Goal: Task Accomplishment & Management: Manage account settings

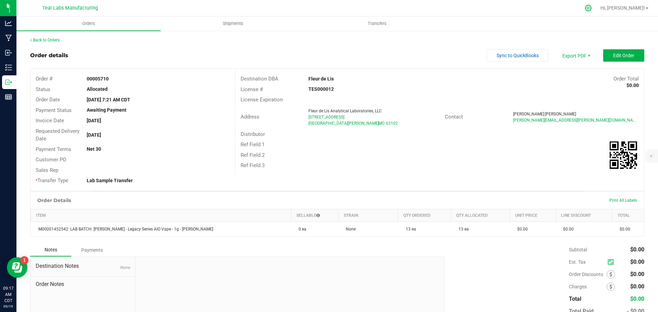
click at [592, 11] on icon at bounding box center [588, 7] width 7 height 7
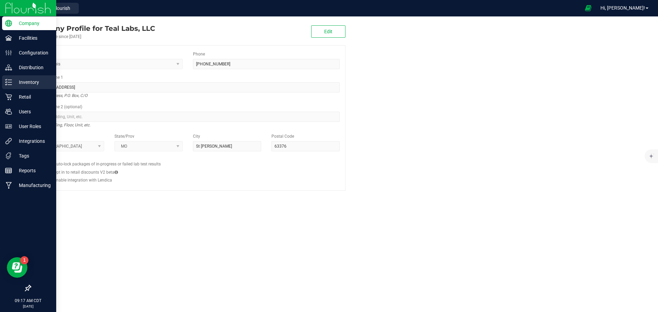
click at [15, 83] on p "Inventory" at bounding box center [32, 82] width 41 height 8
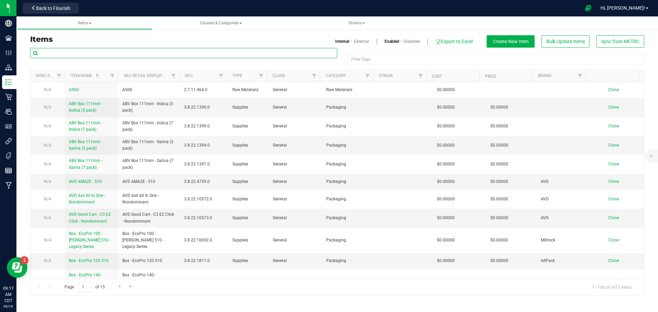
click at [101, 53] on input "text" at bounding box center [183, 53] width 307 height 10
click at [613, 40] on span "Sync from METRC" at bounding box center [620, 41] width 38 height 5
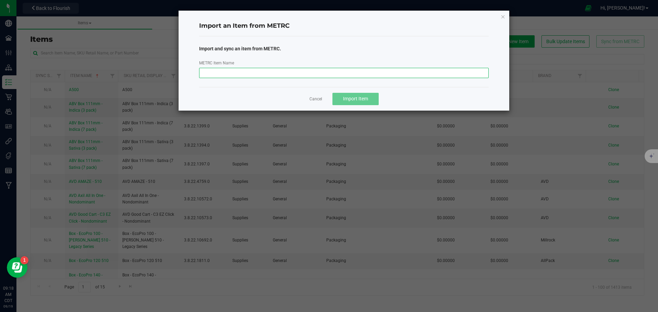
click at [330, 72] on input "METRC Item Name" at bounding box center [344, 73] width 290 height 10
paste input "M00002420349: LAB BATCH: Teal - Diamond Infused Preroll - 1g - Papaya Faanta x …"
type input "M00002420349: LAB BATCH: Teal - Diamond Infused Preroll - 1g - Papaya Faanta x …"
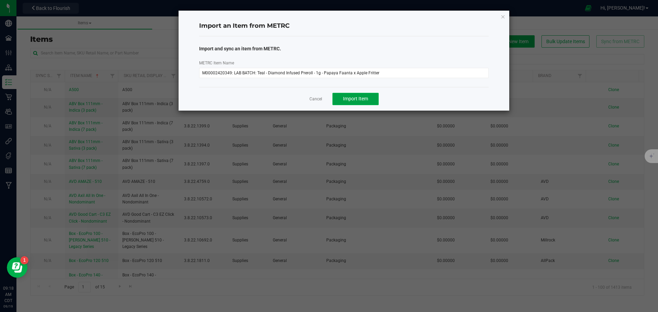
click at [365, 98] on span "Import Item" at bounding box center [355, 98] width 25 height 5
click at [503, 17] on icon "button" at bounding box center [503, 16] width 5 height 8
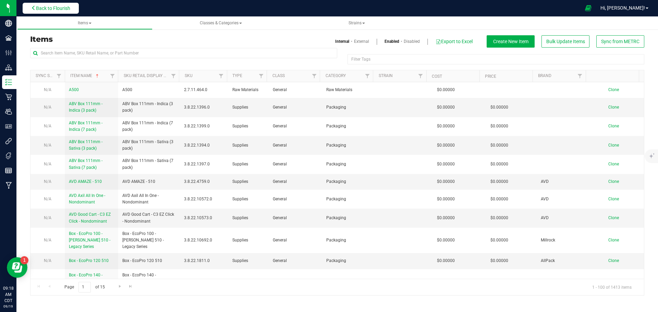
click at [56, 8] on span "Back to Flourish" at bounding box center [53, 7] width 34 height 5
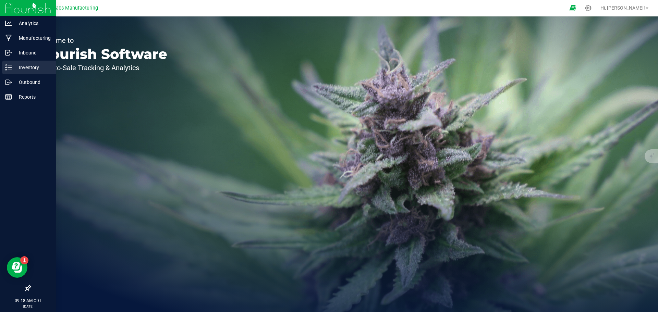
click at [10, 69] on icon at bounding box center [8, 67] width 7 height 7
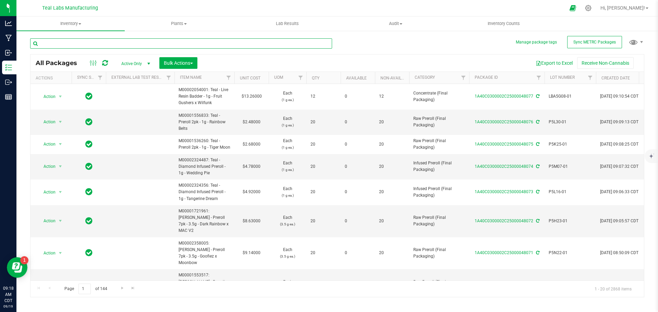
click at [126, 43] on input "text" at bounding box center [181, 43] width 302 height 10
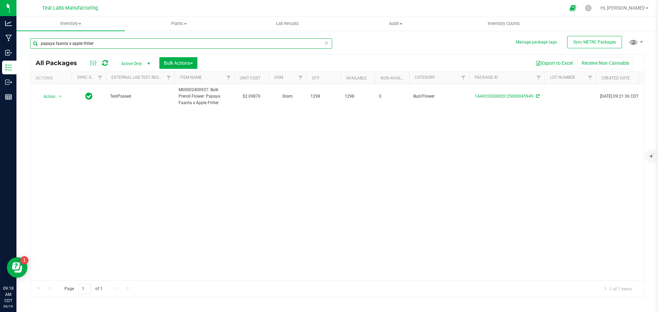
type input "papaya faanta x apple fritter"
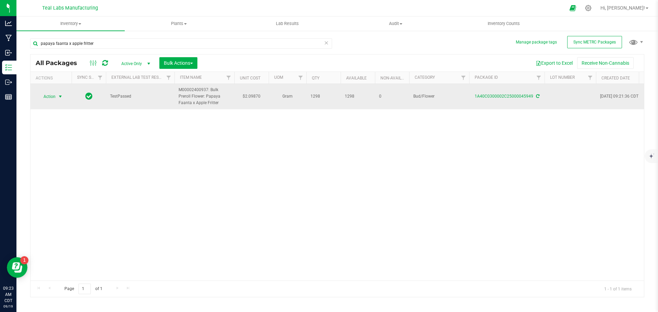
click at [58, 95] on span "select" at bounding box center [60, 96] width 5 height 5
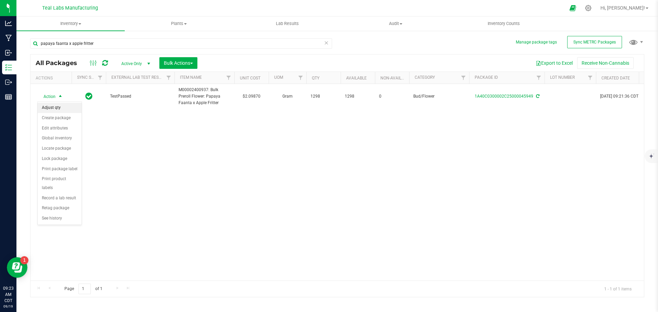
click at [59, 109] on li "Adjust qty" at bounding box center [60, 108] width 44 height 10
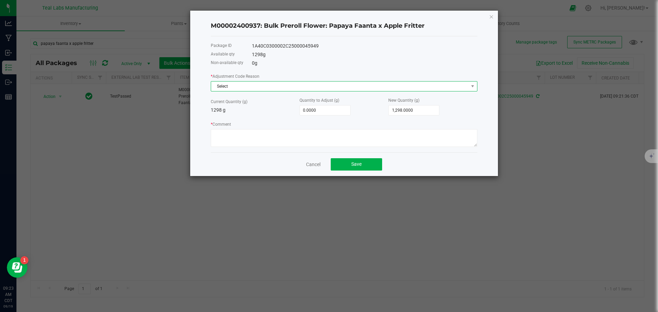
click at [273, 85] on span "Select" at bounding box center [340, 87] width 258 height 10
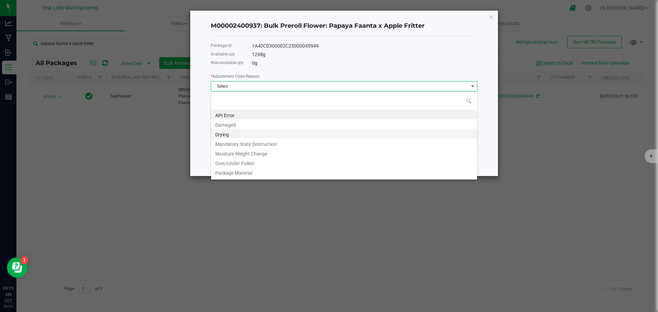
scroll to position [47, 0]
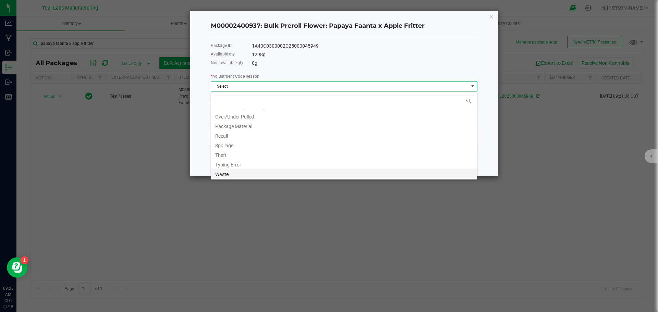
click at [225, 174] on li "Waste" at bounding box center [344, 174] width 266 height 10
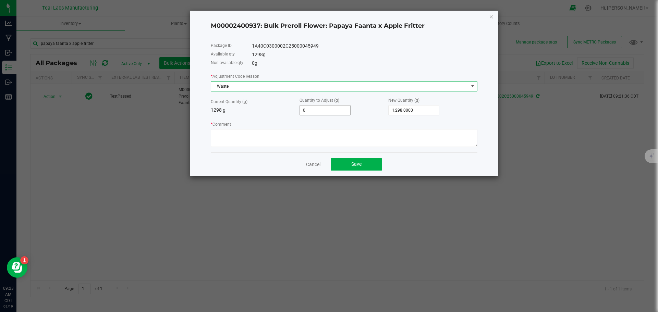
click at [321, 110] on input "0" at bounding box center [325, 111] width 50 height 10
type input "-3"
type input "1,295.0000"
type input "-3.2"
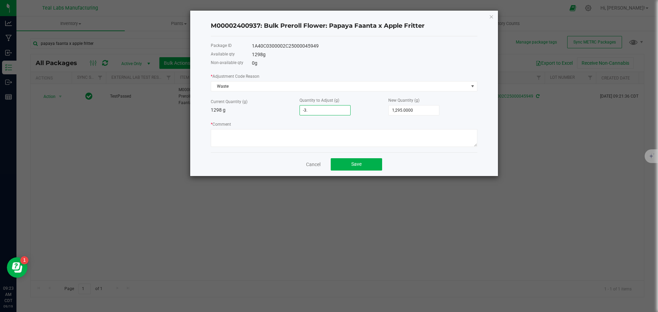
type input "1,294.8000"
type input "-3.2000"
click at [315, 140] on textarea "* Comment" at bounding box center [344, 138] width 267 height 18
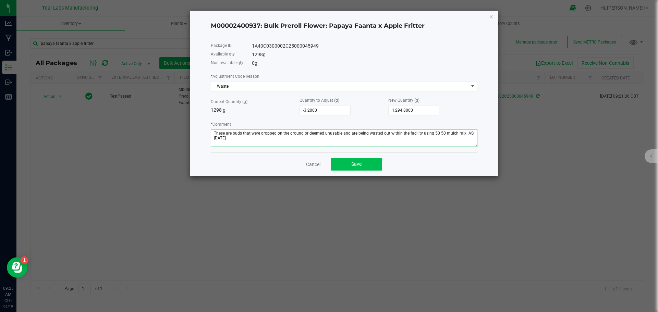
type textarea "These are buds that were dropped on the ground or deemed unusable and are being…"
click at [368, 165] on button "Save" at bounding box center [356, 164] width 51 height 12
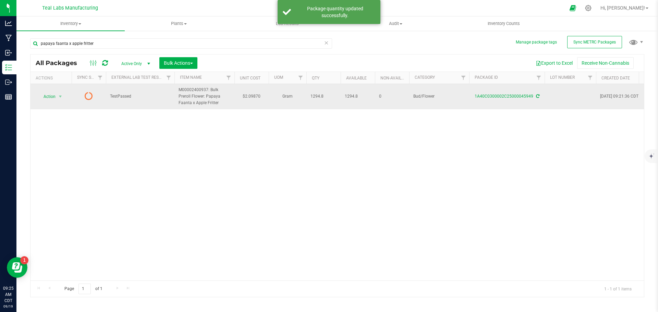
click at [538, 95] on icon at bounding box center [537, 96] width 3 height 4
click at [59, 97] on span "select" at bounding box center [60, 96] width 5 height 5
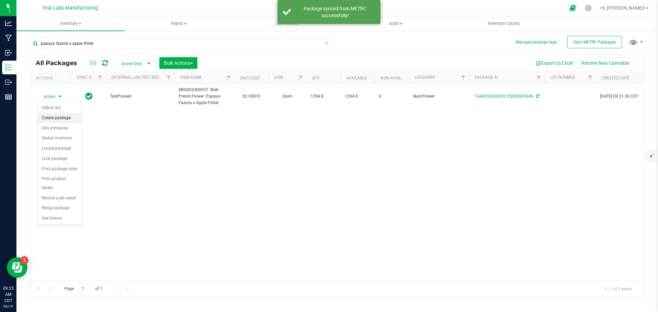
click at [61, 117] on li "Create package" at bounding box center [60, 118] width 44 height 10
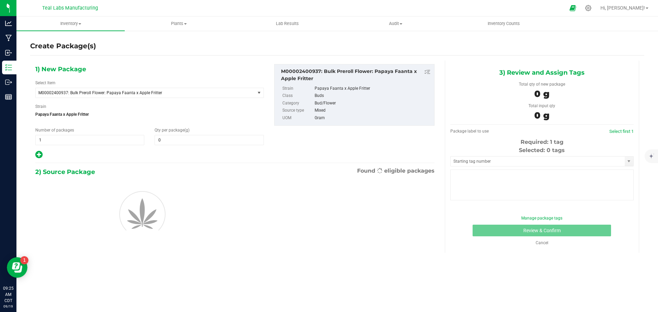
type input "0.0000"
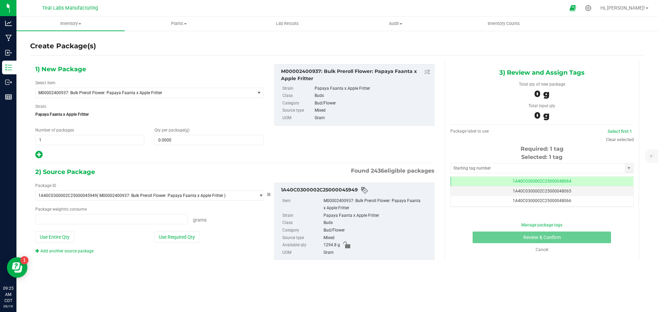
type input "0.0000 g"
click at [133, 92] on span "M00002400937: Bulk Preroll Flower: Papaya Faanta x Apple Fritter" at bounding box center [140, 93] width 205 height 5
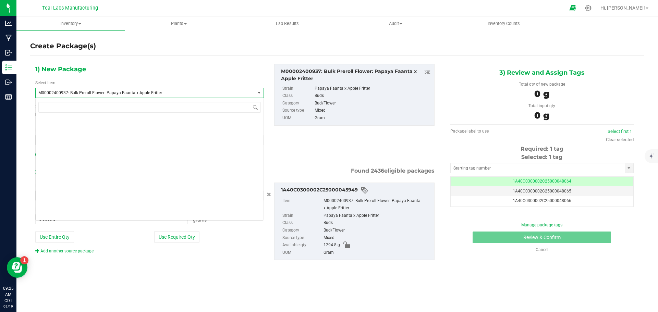
scroll to position [10985, 0]
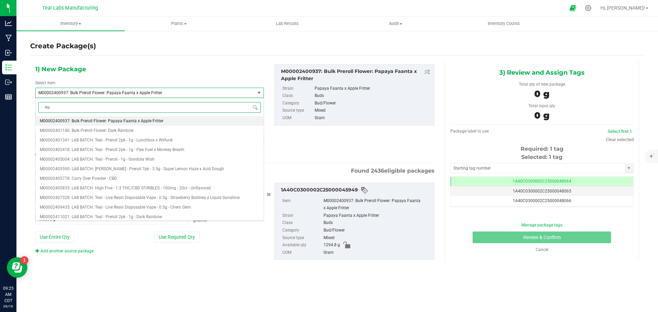
type input "n"
type input "bulk preroll ste"
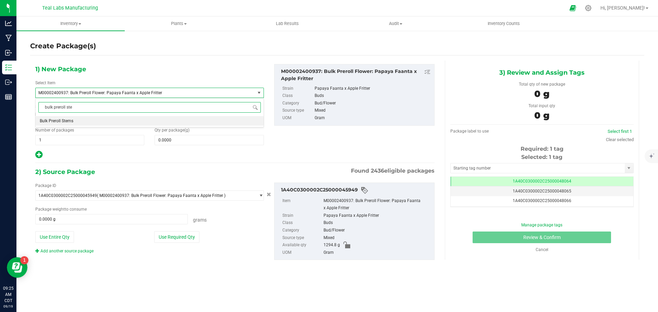
click at [63, 122] on span "Bulk Preroll Stems" at bounding box center [57, 121] width 34 height 5
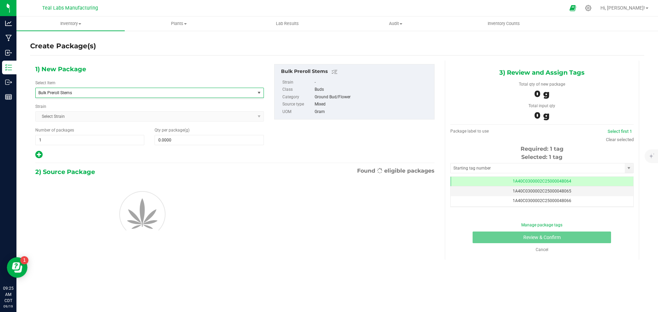
type input "0.0000"
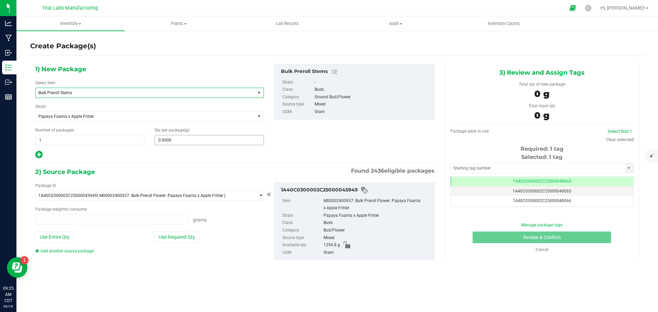
type input "0.0000 g"
click at [180, 139] on span at bounding box center [209, 140] width 109 height 10
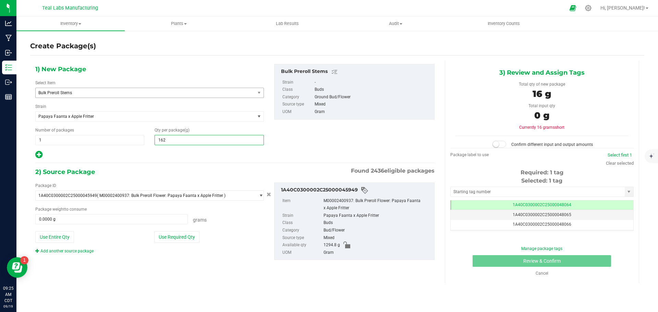
type input "1621"
type input "1,621.0000"
click at [174, 162] on div "1) New Package Select Item Bulk Preroll Stems Bulk Live Badder - Indica Bulk Li…" at bounding box center [235, 168] width 410 height 214
click at [187, 236] on button "Use Required Qty" at bounding box center [176, 237] width 45 height 12
type input "1294.8000 g"
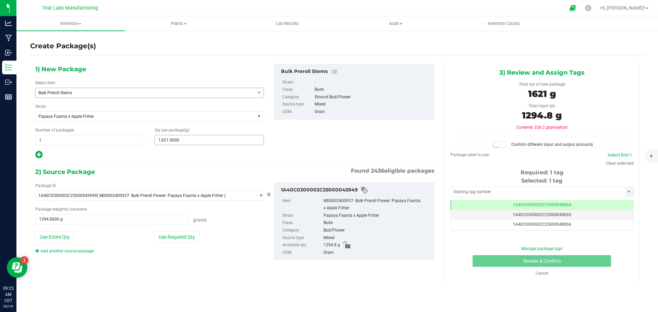
click at [178, 143] on span "1,621.0000 1621" at bounding box center [209, 140] width 109 height 10
click at [178, 143] on input "1621" at bounding box center [209, 140] width 108 height 10
type input "30"
type input "30.0000"
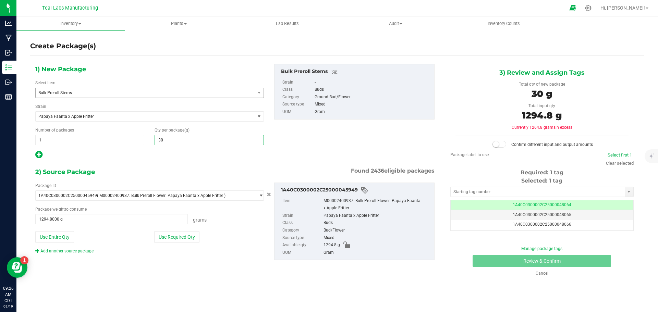
click at [165, 156] on div at bounding box center [149, 155] width 229 height 9
click at [185, 238] on button "Use Required Qty" at bounding box center [176, 237] width 45 height 12
type input "30.0000 g"
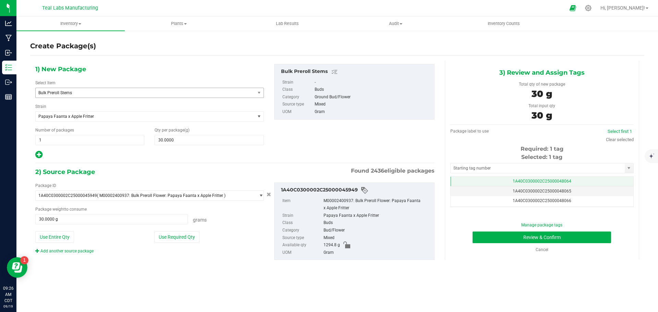
click at [513, 181] on span "1A40C0300002C25000048064" at bounding box center [542, 181] width 59 height 5
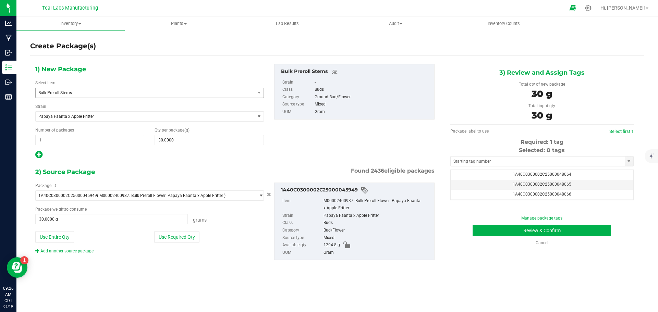
scroll to position [14, 0]
click at [562, 190] on span "1A40C0300002C25000048078" at bounding box center [542, 190] width 59 height 5
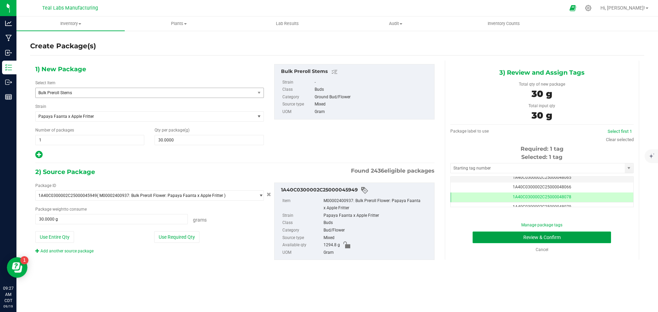
click at [601, 237] on button "Review & Confirm" at bounding box center [542, 238] width 139 height 12
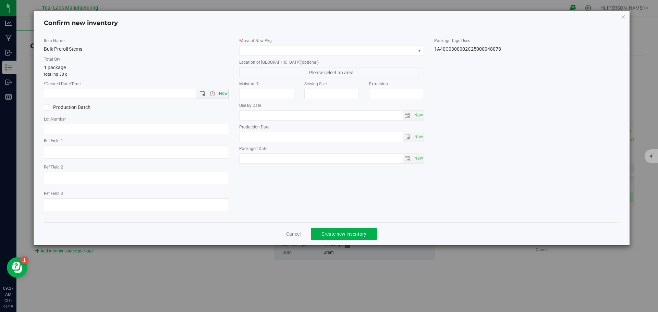
click at [224, 93] on span "Now" at bounding box center [223, 94] width 12 height 10
type input "[DATE] 9:27 AM"
click at [281, 52] on span at bounding box center [328, 51] width 176 height 10
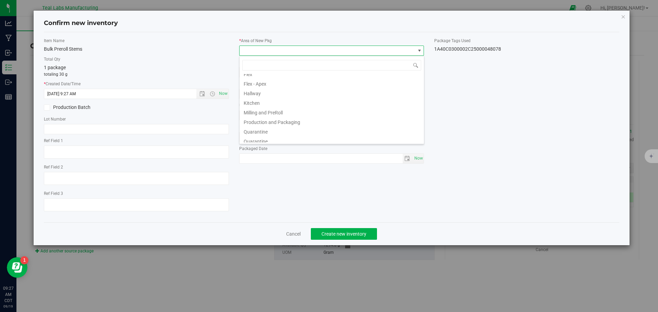
scroll to position [34, 0]
click at [287, 111] on li "Production and Packaging" at bounding box center [332, 112] width 184 height 10
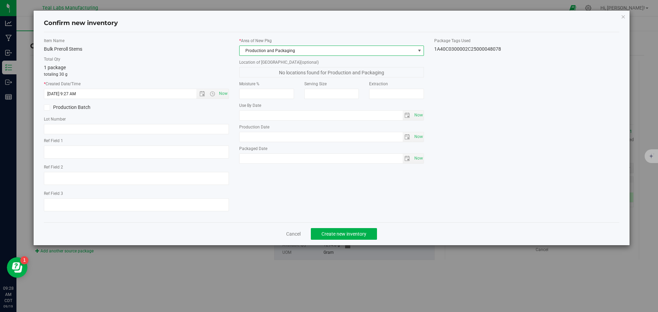
click at [298, 47] on span "Production and Packaging" at bounding box center [328, 51] width 176 height 10
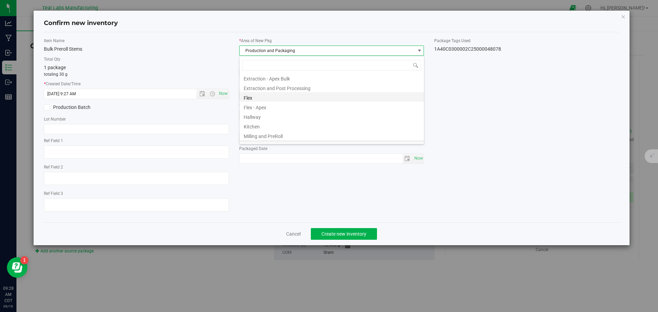
scroll to position [0, 0]
click at [276, 87] on li "Extraction and Post Processing" at bounding box center [332, 89] width 184 height 10
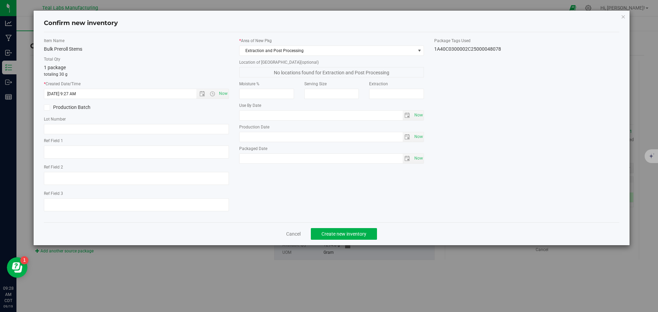
click at [519, 155] on div "Item Name Bulk Preroll Stems Total Qty 1 package totaling 30 g * Created Date/T…" at bounding box center [332, 127] width 586 height 179
click at [371, 234] on button "Create new inventory" at bounding box center [344, 234] width 66 height 12
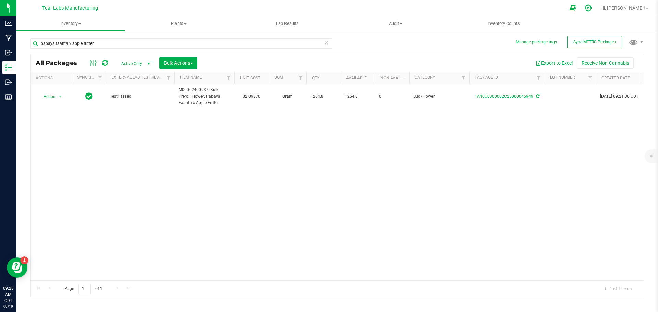
click at [592, 8] on icon at bounding box center [588, 8] width 7 height 7
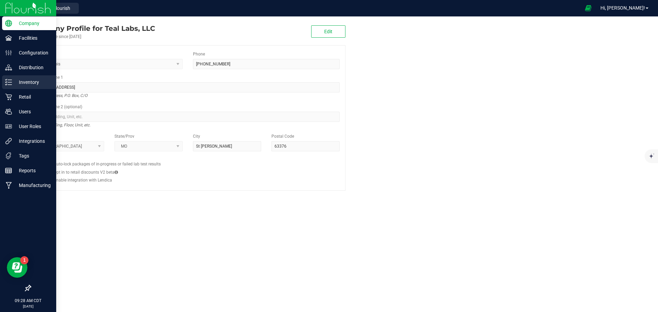
click at [13, 83] on p "Inventory" at bounding box center [32, 82] width 41 height 8
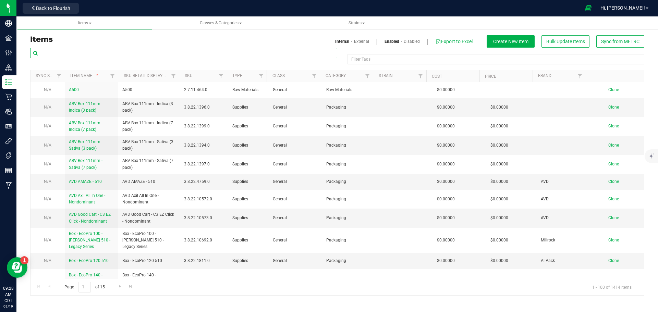
click at [99, 54] on input "text" at bounding box center [183, 53] width 307 height 10
type input "papaya faanta x"
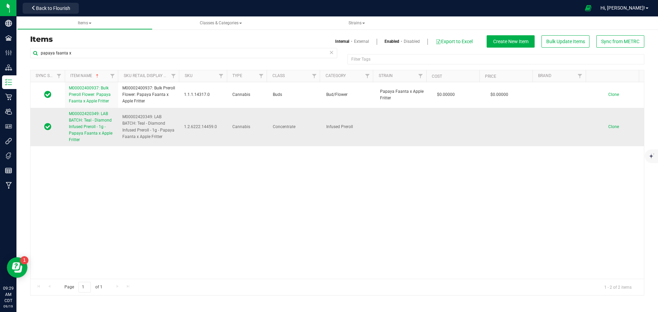
click at [97, 119] on span "M00002420349: LAB BATCH: Teal - Diamond Infused Preroll - 1g - Papaya Faanta x …" at bounding box center [91, 126] width 44 height 31
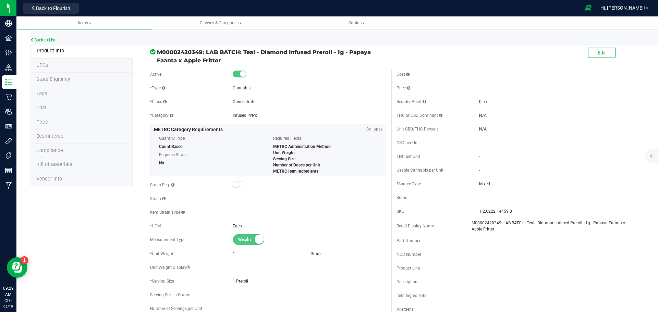
click at [595, 60] on div "Edit" at bounding box center [601, 53] width 27 height 14
click at [598, 54] on span "Edit" at bounding box center [602, 52] width 8 height 5
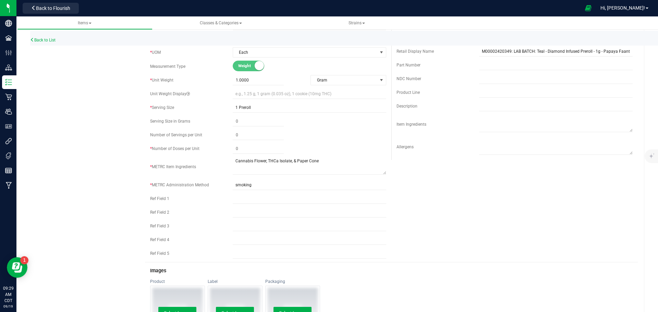
scroll to position [171, 0]
click at [245, 150] on span at bounding box center [258, 148] width 51 height 10
type input "1"
click at [552, 215] on div "Active * Type Cannabis Select type Cannabis Non-Inventory Raw Materials Supplie…" at bounding box center [391, 78] width 493 height 367
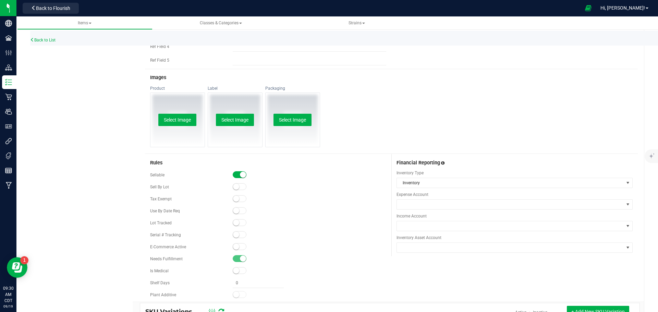
scroll to position [377, 0]
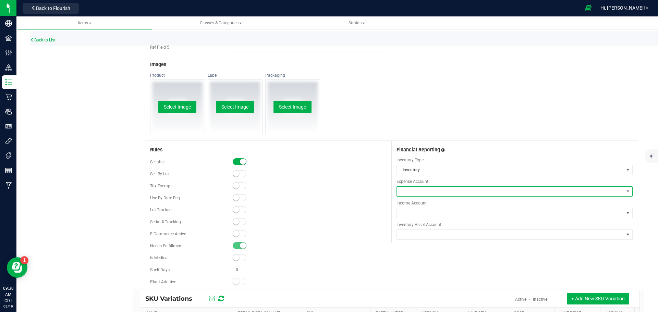
click at [433, 193] on span at bounding box center [510, 192] width 227 height 10
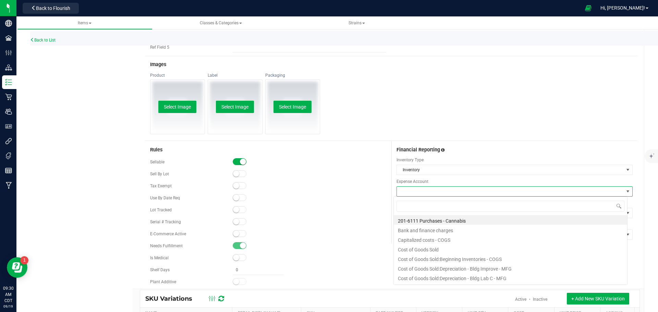
scroll to position [10, 234]
type input "purchases"
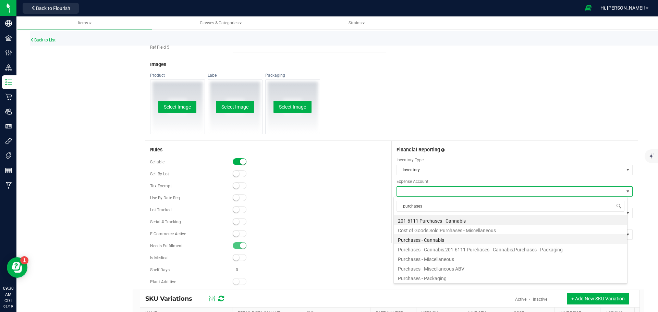
click at [441, 242] on li "Purchases - Cannabis" at bounding box center [511, 240] width 234 height 10
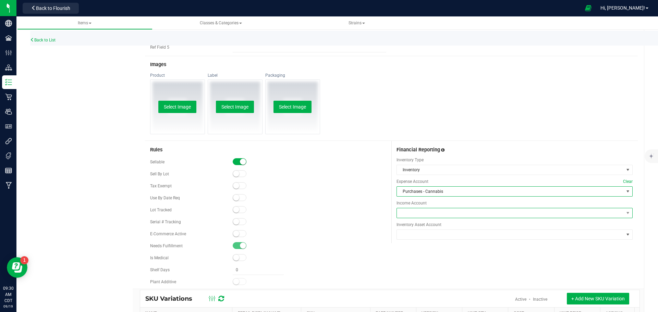
click at [436, 212] on span at bounding box center [510, 213] width 227 height 10
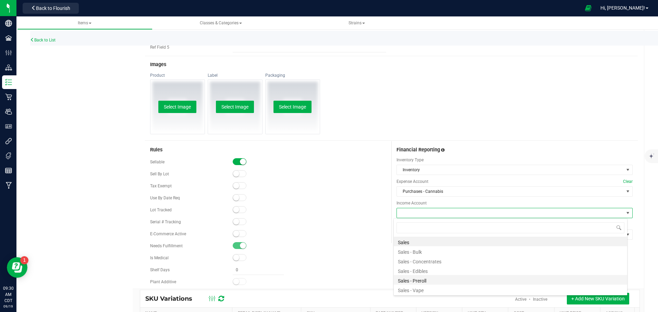
click at [424, 283] on li "Sales - Preroll" at bounding box center [511, 280] width 234 height 10
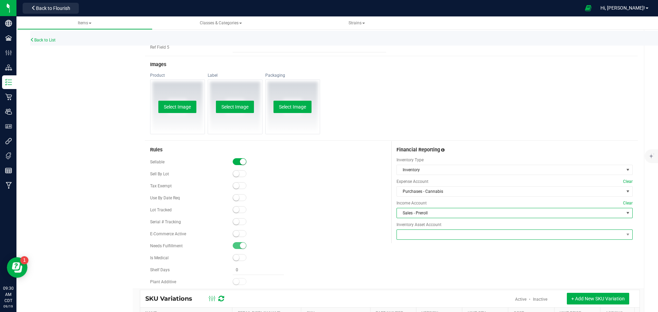
click at [423, 234] on span at bounding box center [510, 235] width 227 height 10
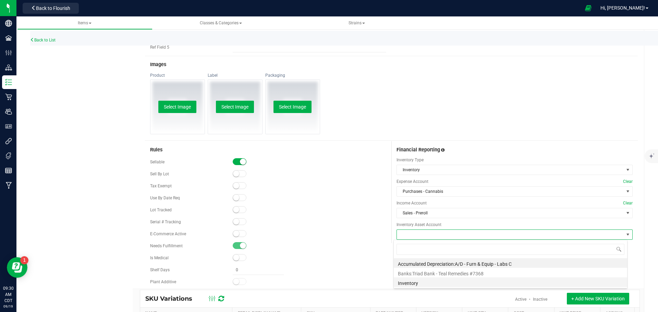
click at [412, 284] on li "Inventory" at bounding box center [511, 283] width 234 height 10
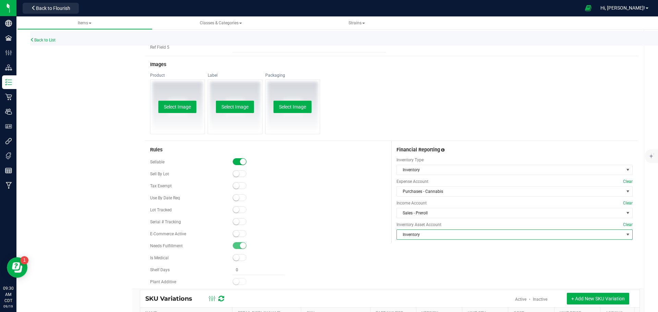
click at [407, 271] on div "Rules Sellable Sell By Lot" at bounding box center [391, 215] width 493 height 148
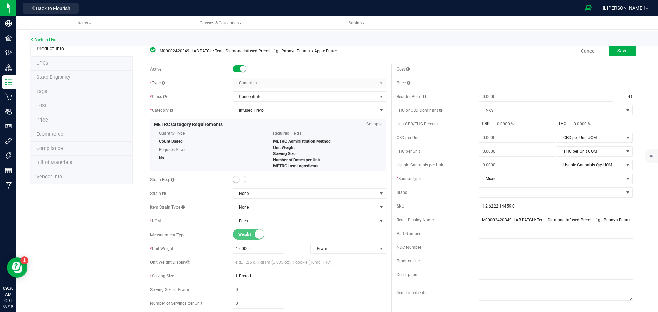
scroll to position [0, 0]
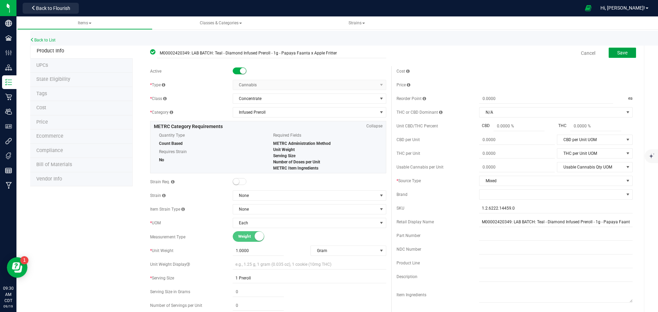
click at [618, 55] on span "Save" at bounding box center [623, 52] width 10 height 5
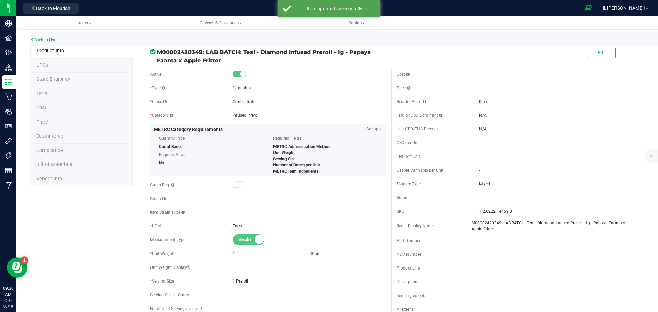
click at [68, 166] on span "Bill of Materials" at bounding box center [54, 165] width 36 height 6
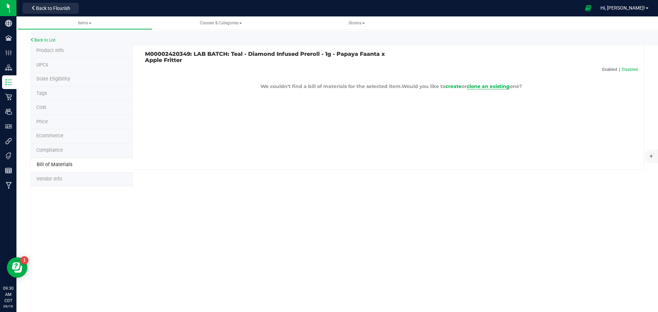
click at [485, 86] on span "clone an existing" at bounding box center [488, 86] width 43 height 6
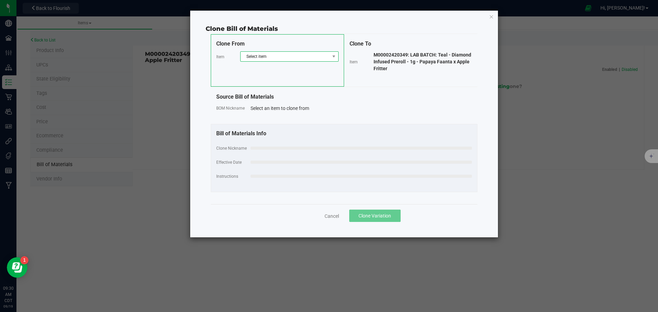
click at [308, 54] on span "Select item" at bounding box center [285, 57] width 89 height 10
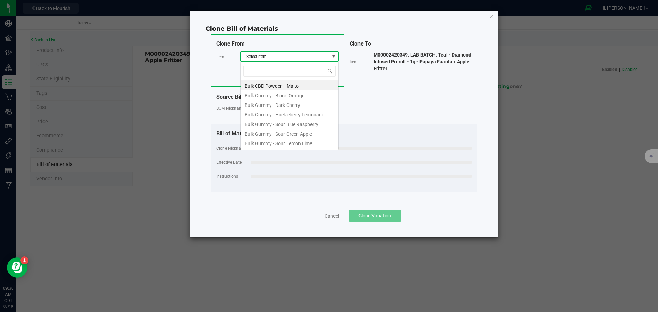
scroll to position [10, 98]
type input "moonbow"
click at [300, 87] on li "M00002371302: LAB BATCH: Teal - Infused Preroll - 1g - Moonbow" at bounding box center [290, 85] width 98 height 10
select select "728"
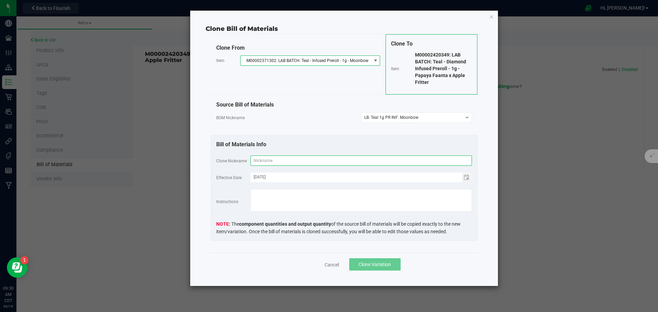
click at [330, 161] on input "text" at bounding box center [362, 161] width 222 height 10
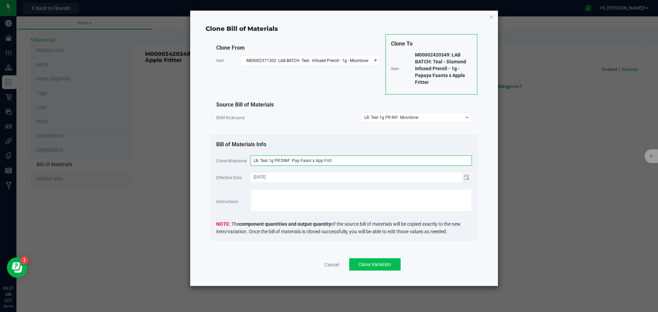
type input "LB: Teal 1g PR DINF: Pap Faant x App Fritt"
click at [372, 267] on span "Clone Variation" at bounding box center [375, 264] width 33 height 5
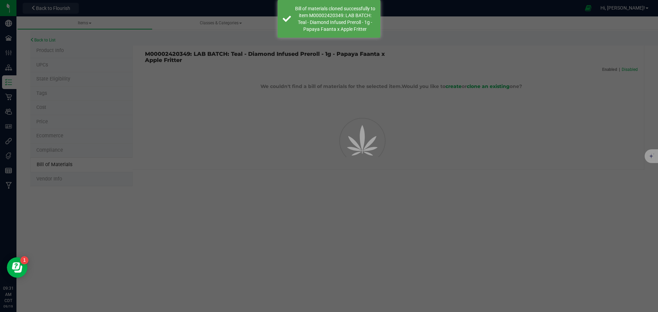
select select "768"
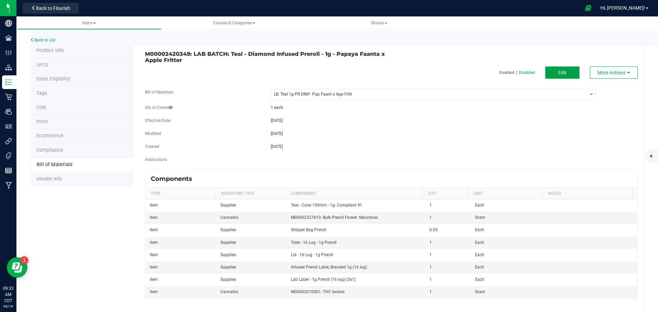
click at [550, 71] on button "Edit" at bounding box center [563, 73] width 34 height 12
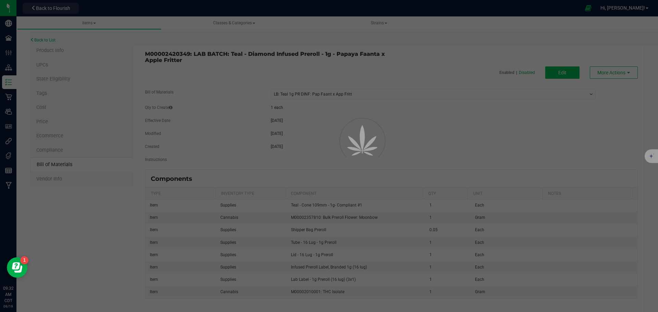
select select "768"
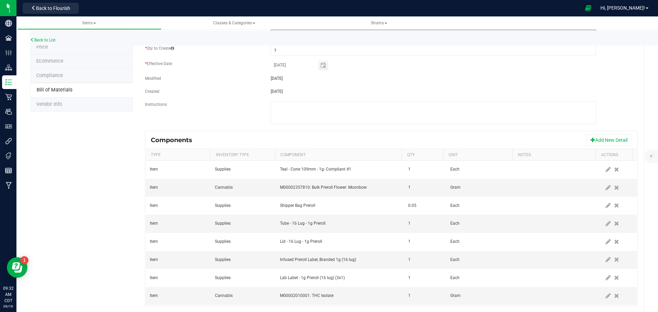
scroll to position [89, 0]
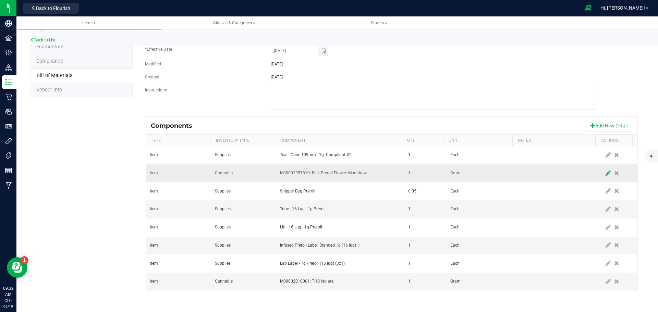
click at [606, 172] on icon at bounding box center [608, 173] width 5 height 6
click at [368, 174] on span "M00002357810: Bulk Preroll Flower: Moonbow" at bounding box center [336, 174] width 111 height 10
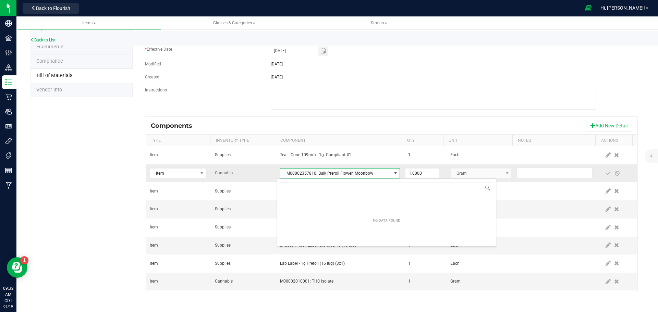
scroll to position [10, 117]
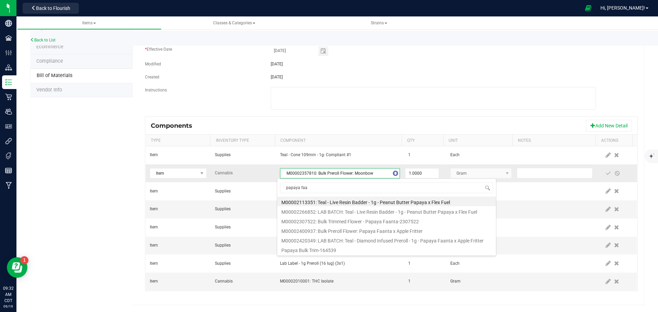
type input "papaya faan"
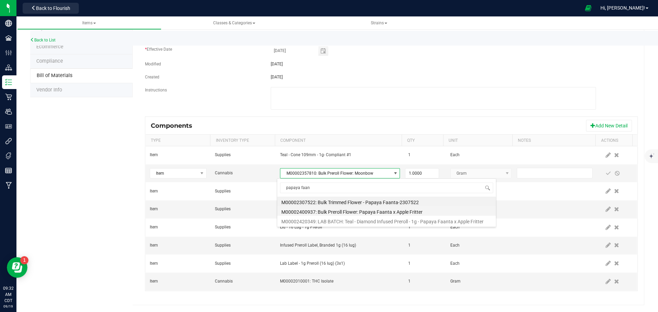
click at [362, 212] on li "M00002400937: Bulk Preroll Flower: Papaya Faanta x Apple Fritter" at bounding box center [386, 211] width 219 height 10
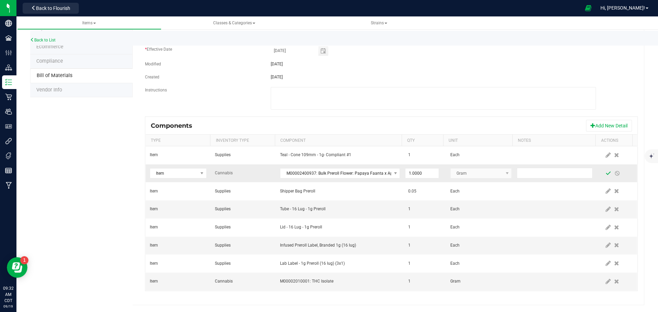
click at [606, 173] on span at bounding box center [608, 173] width 5 height 5
click at [606, 247] on icon at bounding box center [608, 246] width 5 height 6
click at [391, 247] on span "NO DATA FOUND" at bounding box center [395, 247] width 9 height 10
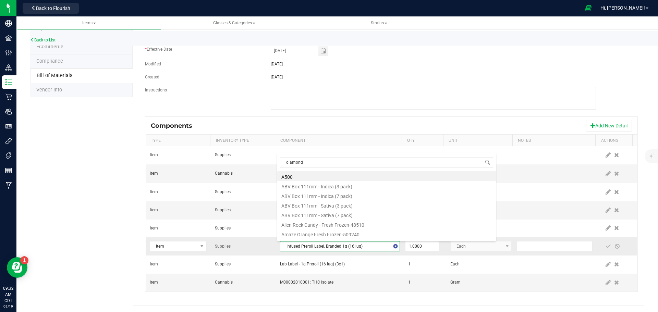
type input "diamond"
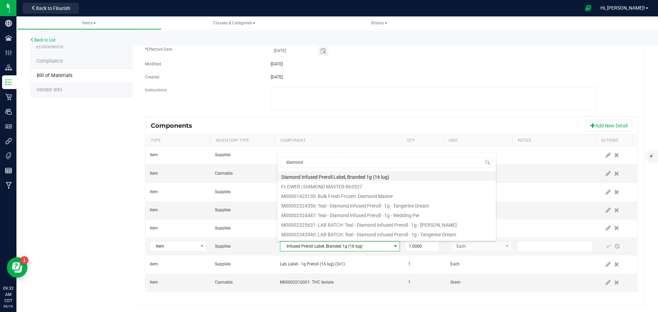
click at [370, 176] on li "Diamond Infused Preroll Label, Branded 1g (16 lug)" at bounding box center [386, 176] width 219 height 10
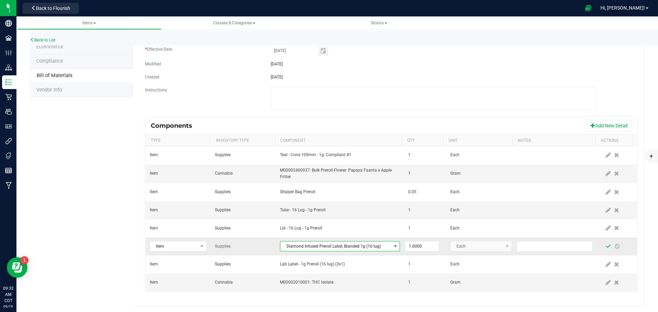
click at [606, 246] on span at bounding box center [608, 246] width 5 height 5
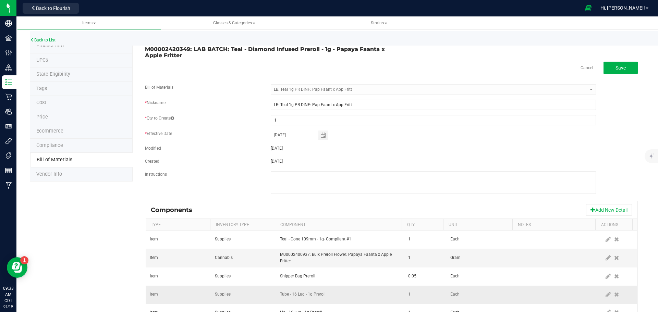
scroll to position [0, 0]
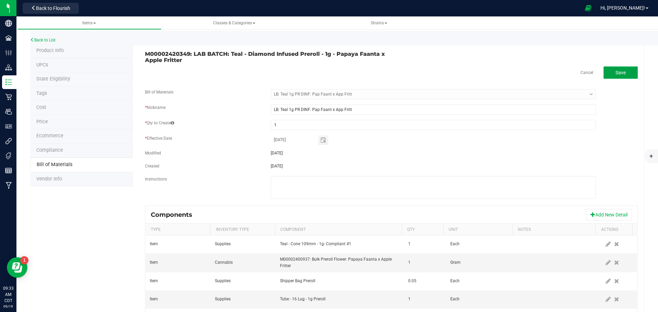
click at [616, 72] on span "Save" at bounding box center [621, 72] width 10 height 5
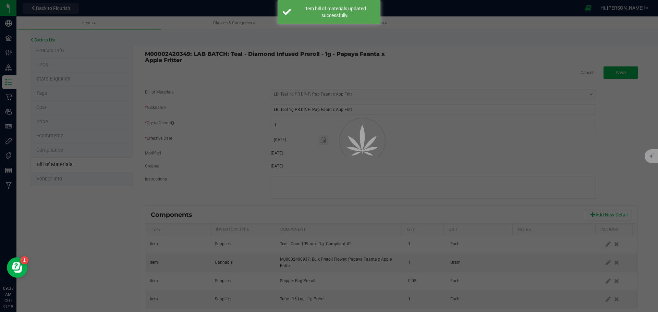
select select "768"
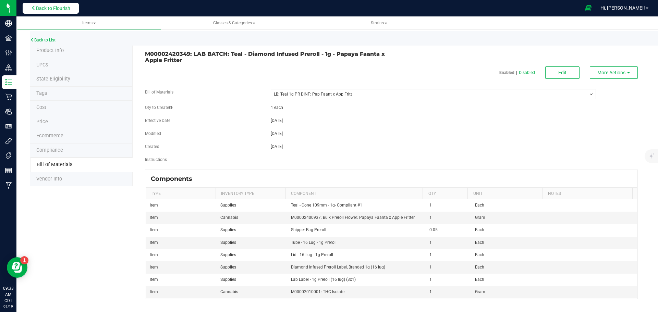
click at [63, 8] on span "Back to Flourish" at bounding box center [53, 7] width 34 height 5
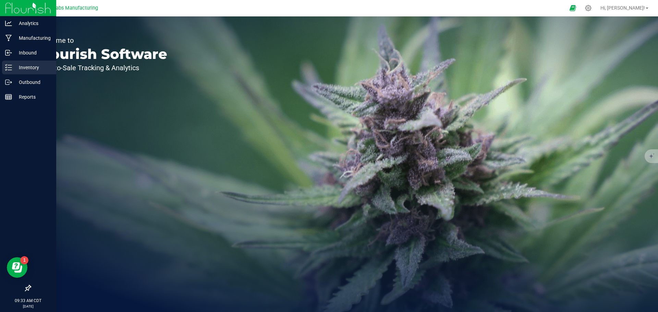
click at [10, 68] on icon at bounding box center [8, 67] width 7 height 7
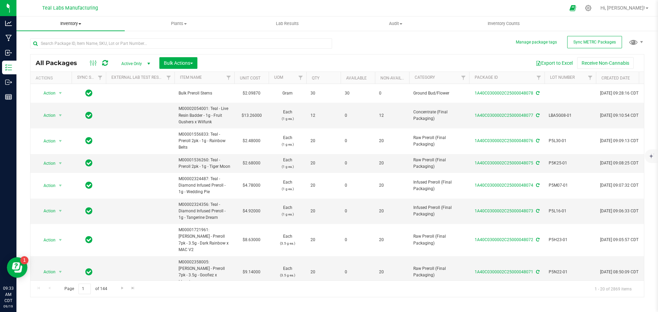
click at [78, 20] on uib-tab-heading "Inventory All packages All inventory Waste log Create inventory" at bounding box center [70, 23] width 108 height 14
click at [69, 82] on span "From bill of materials" at bounding box center [47, 83] width 62 height 6
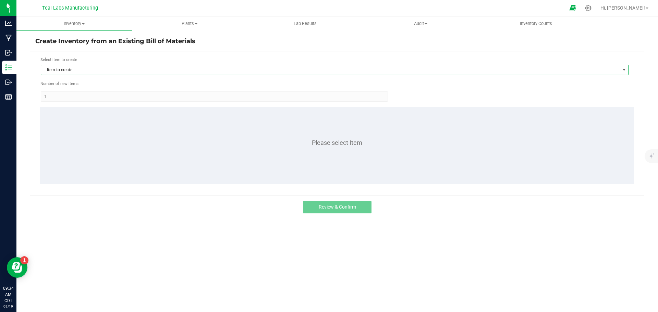
click at [80, 68] on span "Item to create" at bounding box center [330, 70] width 579 height 10
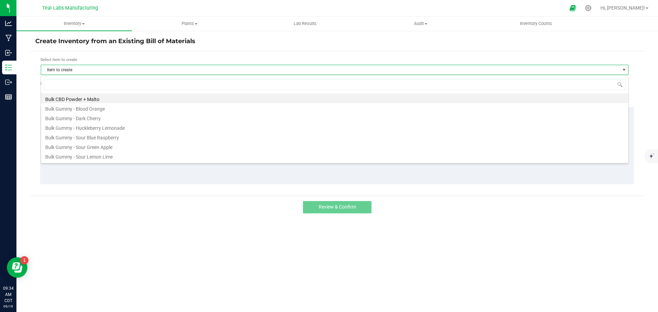
scroll to position [10, 588]
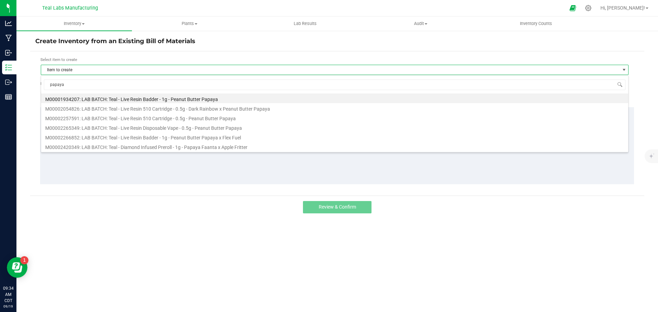
type input "papaya"
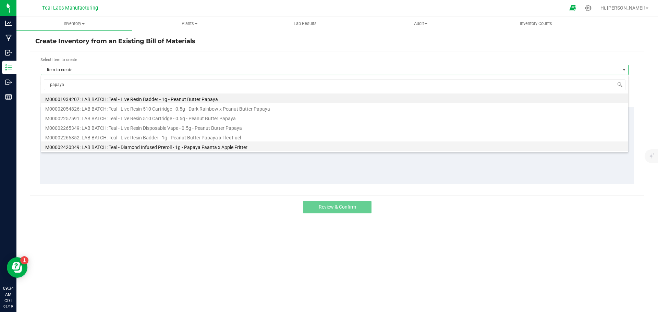
click at [122, 147] on li "M00002420349: LAB BATCH: Teal - Diamond Infused Preroll - 1g - Papaya Faanta x …" at bounding box center [334, 147] width 587 height 10
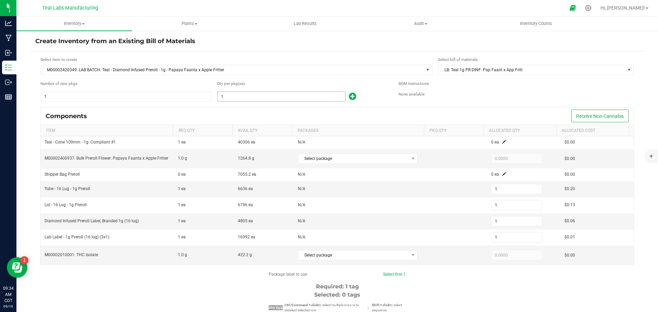
click at [235, 97] on input "1" at bounding box center [282, 97] width 128 height 10
type input "16"
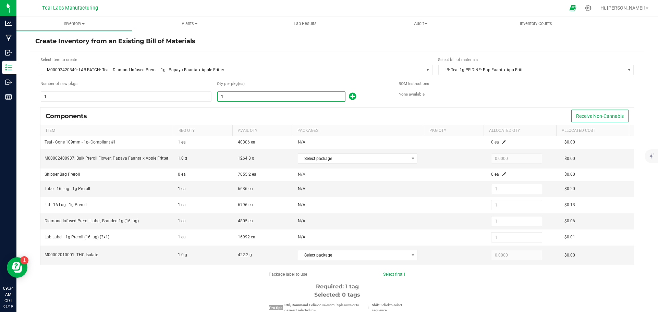
type input "16"
type input "162"
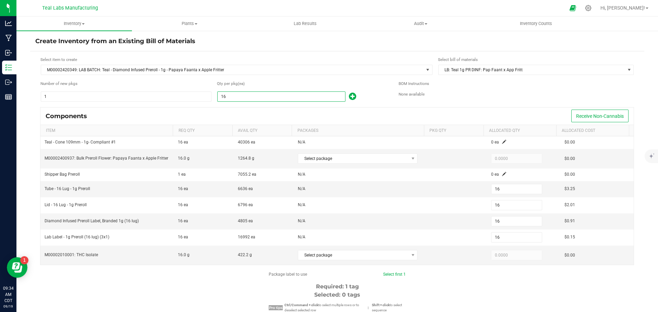
type input "162"
type input "1621"
type input "1,621"
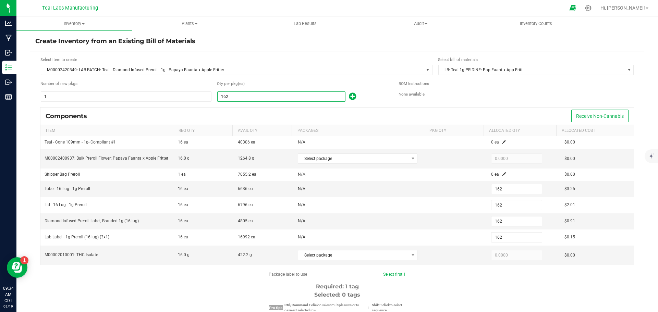
type input "1,621"
click at [237, 118] on div "Components Receive Non-Cannabis" at bounding box center [337, 116] width 594 height 17
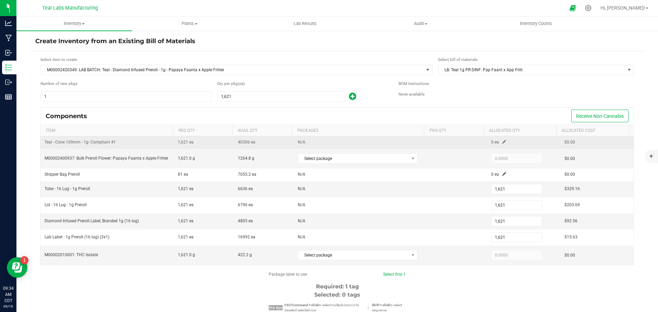
click at [502, 143] on span at bounding box center [504, 142] width 4 height 4
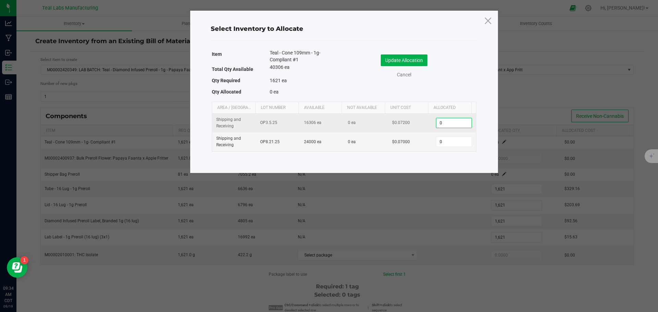
click at [445, 126] on input "0" at bounding box center [454, 123] width 35 height 10
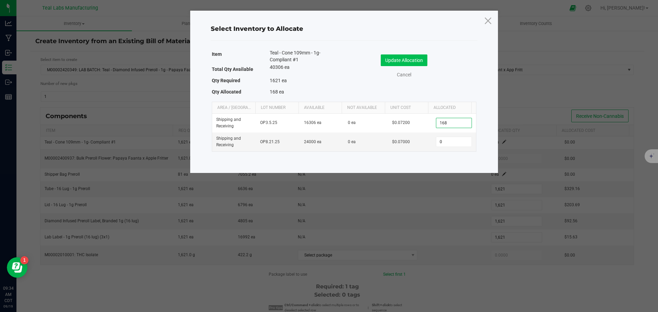
type input "1684"
click at [415, 62] on button "Update Allocation" at bounding box center [404, 61] width 47 height 12
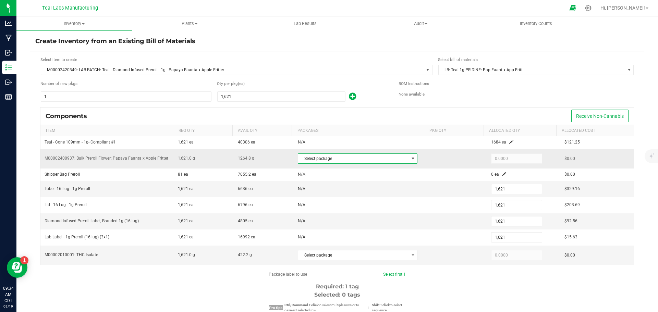
click at [410, 159] on span at bounding box center [412, 158] width 5 height 5
click at [365, 189] on li "1A40C0300002C25000045949" at bounding box center [352, 187] width 117 height 10
type input "1,264.8000"
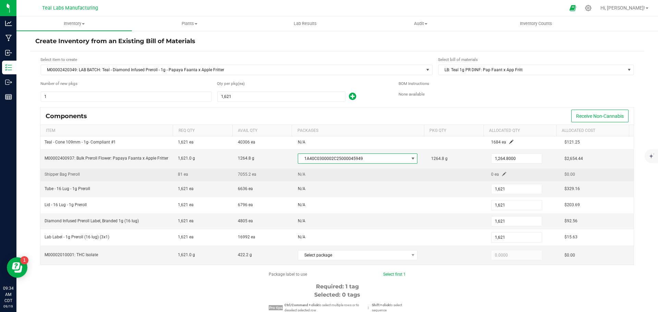
click at [502, 175] on span at bounding box center [504, 174] width 4 height 4
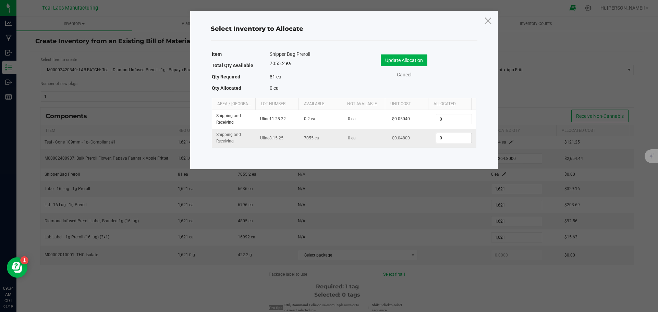
click at [450, 134] on input "0" at bounding box center [454, 138] width 35 height 10
type input "81"
click at [420, 59] on button "Update Allocation" at bounding box center [404, 61] width 47 height 12
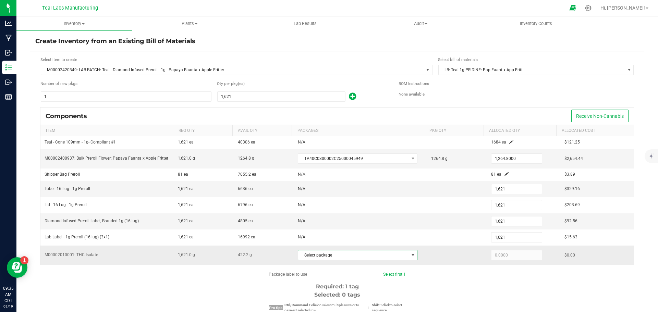
click at [410, 255] on span at bounding box center [412, 255] width 5 height 5
click at [377, 286] on li "1A40C0300002C25000045620 (SLD0045)" at bounding box center [352, 284] width 117 height 10
click at [514, 257] on input "422.2" at bounding box center [517, 256] width 50 height 10
type input "420.9000"
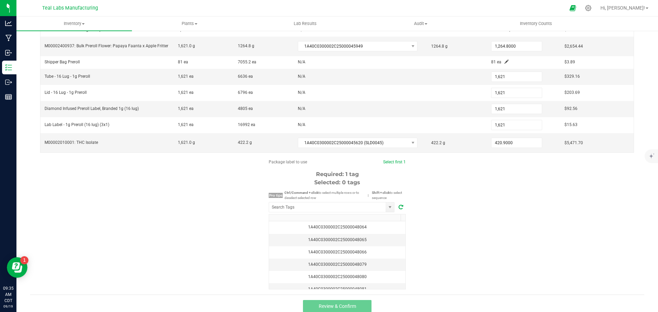
scroll to position [118, 0]
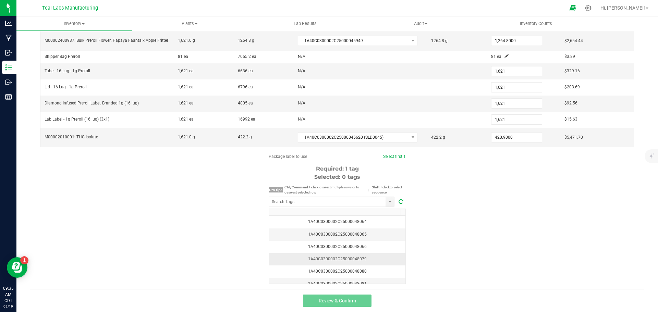
click at [367, 261] on div "1A40C0300002C25000048079" at bounding box center [337, 259] width 128 height 7
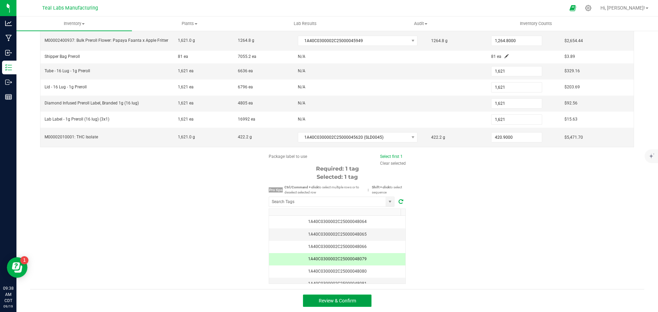
click at [358, 300] on button "Review & Confirm" at bounding box center [337, 301] width 69 height 12
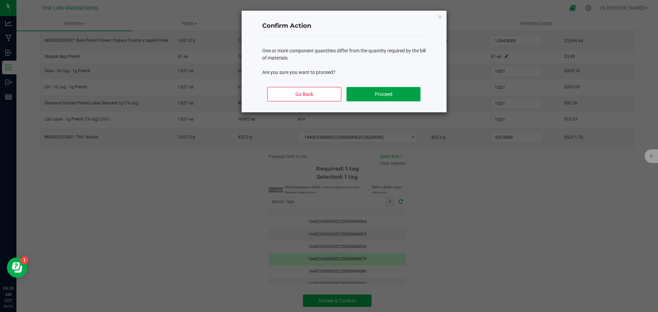
click at [393, 98] on button "Proceed" at bounding box center [384, 94] width 74 height 14
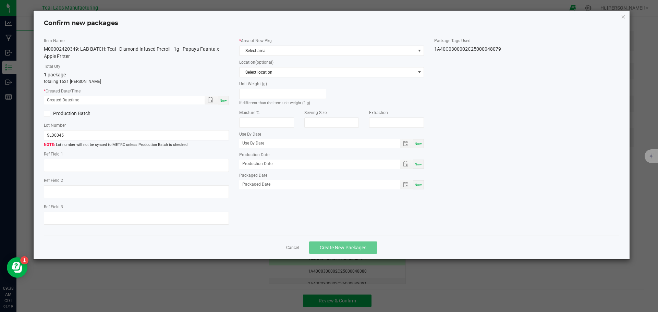
click at [226, 98] on div "Now" at bounding box center [223, 100] width 11 height 9
type input "[DATE] 09:38 AM"
click at [47, 114] on icon at bounding box center [47, 114] width 4 height 0
click at [0, 0] on input "Production Batch" at bounding box center [0, 0] width 0 height 0
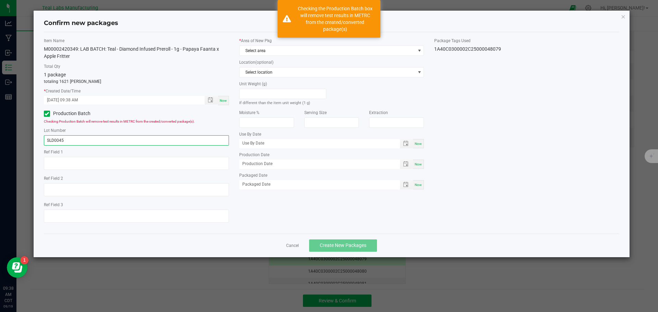
click at [71, 138] on input "SLD0045" at bounding box center [136, 140] width 185 height 10
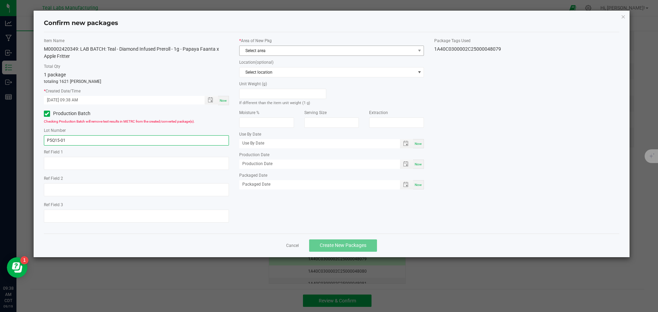
type input "P5Q15-01"
click at [276, 48] on span "Select area" at bounding box center [328, 51] width 176 height 10
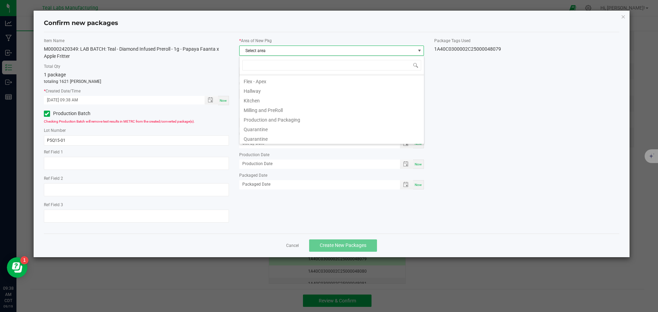
scroll to position [34, 0]
click at [280, 113] on li "Production and Packaging" at bounding box center [332, 112] width 184 height 10
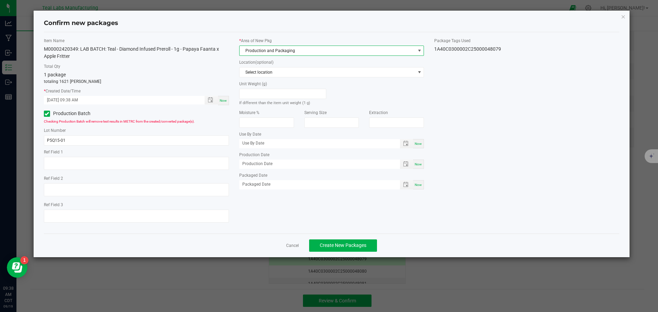
click at [516, 150] on div "Item Name M00002420349: LAB BATCH: Teal - Diamond Infused Preroll - 1g - Papaya…" at bounding box center [332, 133] width 586 height 191
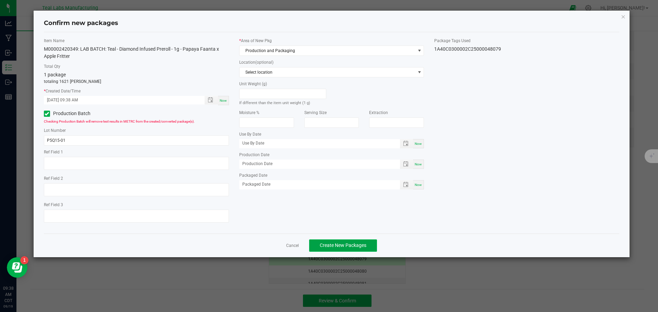
click at [362, 247] on span "Create New Packages" at bounding box center [343, 245] width 47 height 5
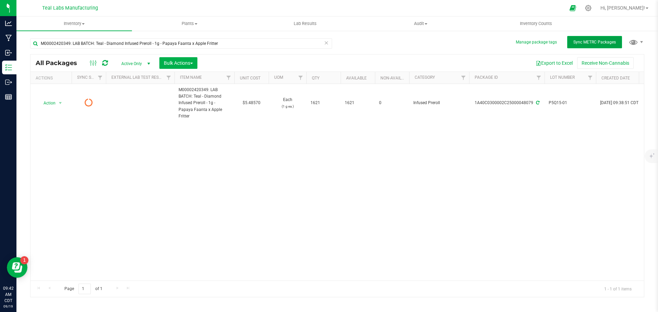
click at [585, 43] on span "Sync METRC Packages" at bounding box center [595, 42] width 43 height 5
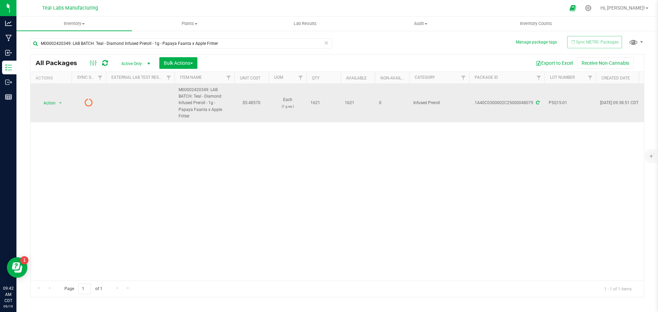
drag, startPoint x: 193, startPoint y: 96, endPoint x: 232, endPoint y: 105, distance: 40.1
click at [232, 105] on td "M00002420349: LAB BATCH: Teal - Diamond Infused Preroll - 1g - Papaya Faanta x …" at bounding box center [205, 103] width 60 height 38
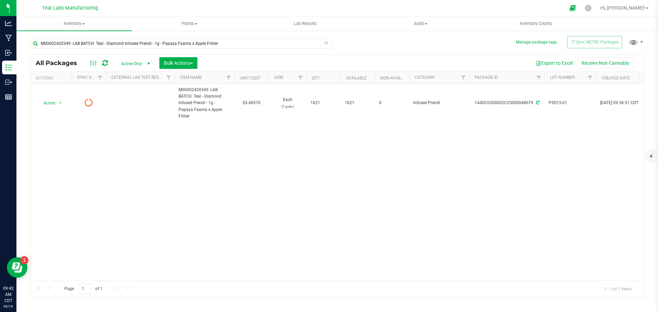
copy span "Teal - Diamond Infused Preroll - 1g - Papaya Faanta x Apple Fritter"
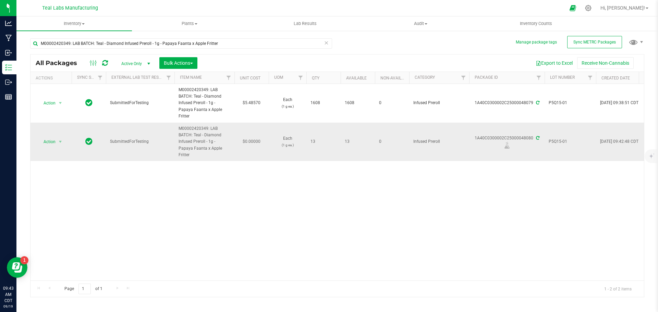
click at [561, 139] on span "P5Q15-01" at bounding box center [570, 142] width 43 height 7
click at [561, 136] on input "P5Q15-01" at bounding box center [569, 141] width 49 height 11
click at [346, 188] on div "Action Action Adjust qty Create package Edit attributes Global inventory Locate…" at bounding box center [338, 182] width 614 height 197
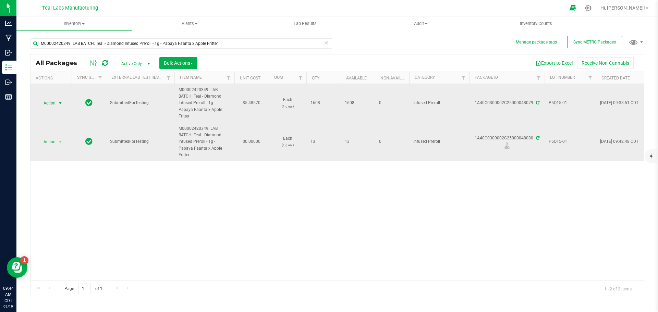
click at [58, 100] on span "select" at bounding box center [60, 102] width 5 height 5
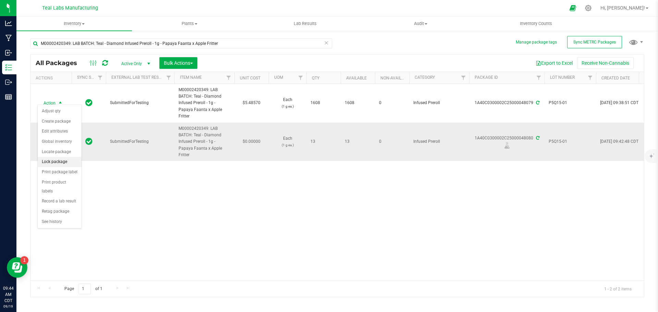
click at [58, 163] on li "Lock package" at bounding box center [60, 162] width 44 height 10
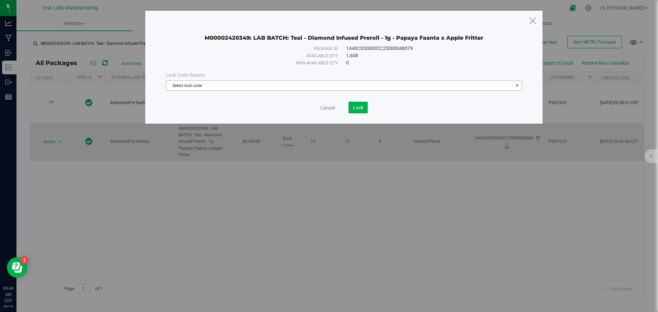
click at [316, 87] on span "Select lock code" at bounding box center [339, 86] width 347 height 10
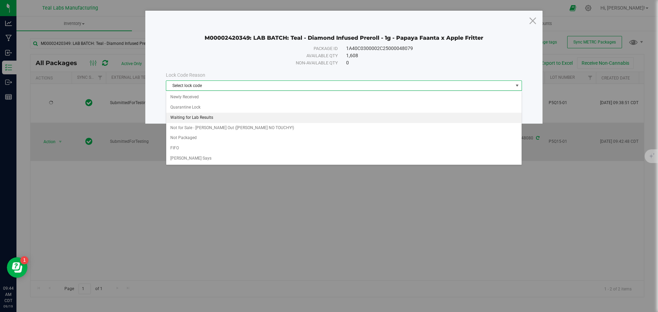
click at [213, 119] on li "Waiting for Lab Results" at bounding box center [344, 118] width 356 height 10
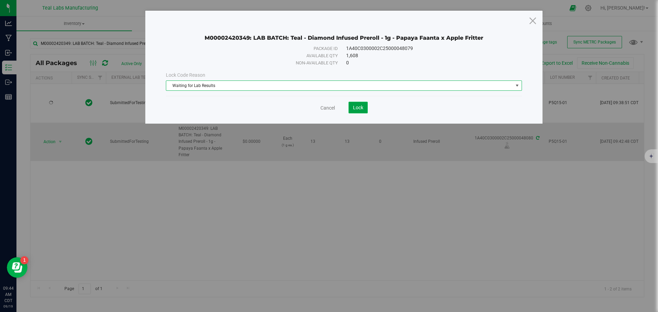
click at [354, 108] on span "Lock" at bounding box center [358, 107] width 10 height 5
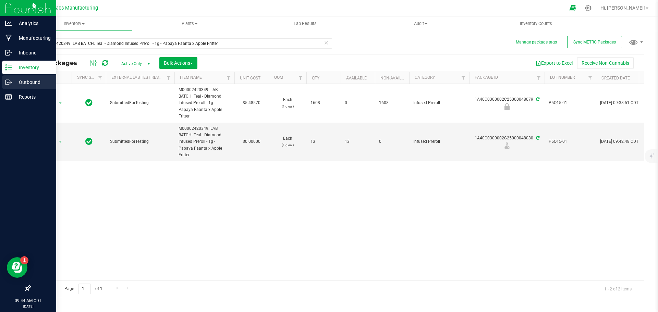
click at [14, 83] on p "Outbound" at bounding box center [32, 82] width 41 height 8
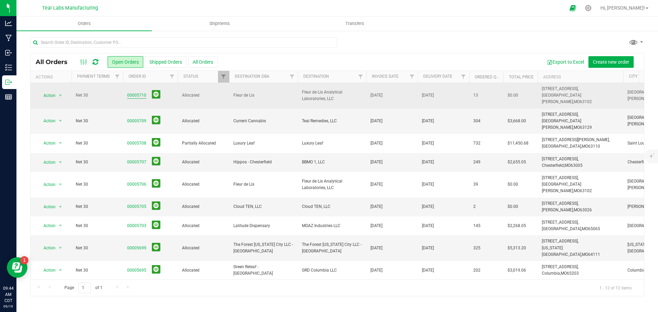
click at [130, 93] on link "00005710" at bounding box center [136, 95] width 19 height 7
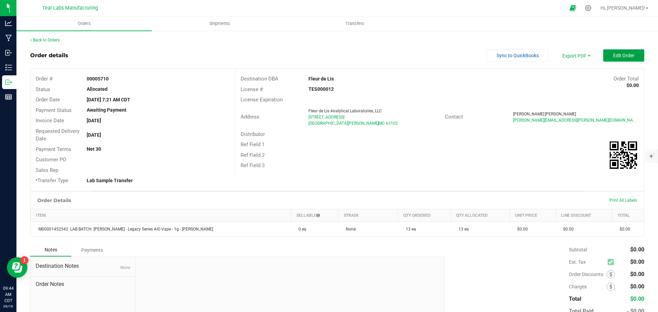
click at [631, 54] on button "Edit Order" at bounding box center [624, 55] width 41 height 12
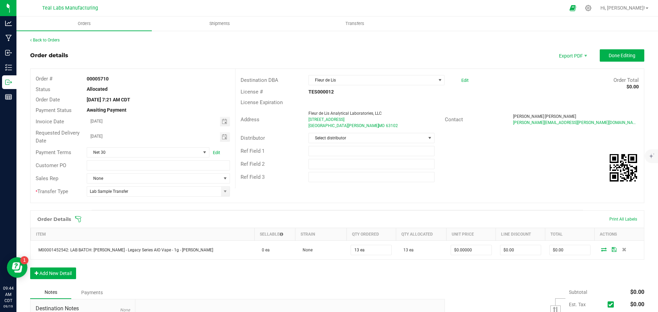
click at [77, 219] on icon at bounding box center [78, 219] width 6 height 6
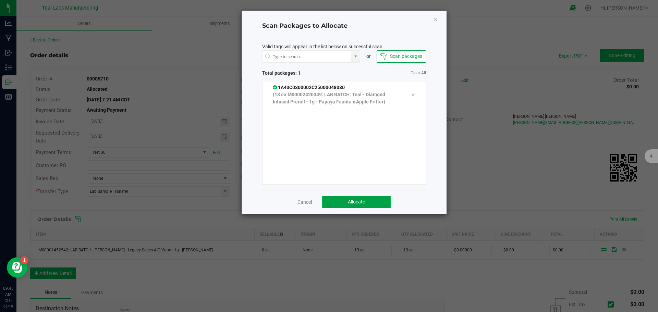
click at [354, 199] on span "Allocate" at bounding box center [356, 201] width 17 height 5
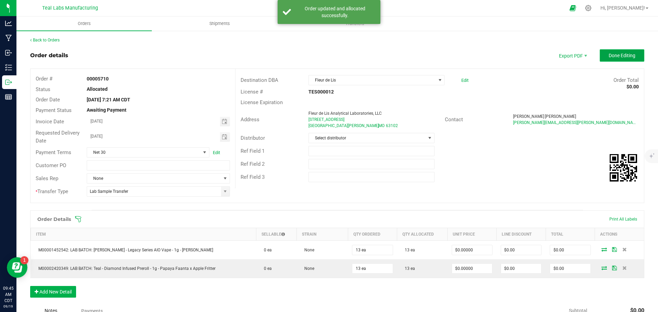
click at [622, 51] on button "Done Editing" at bounding box center [622, 55] width 45 height 12
